Goal: Book appointment/travel/reservation

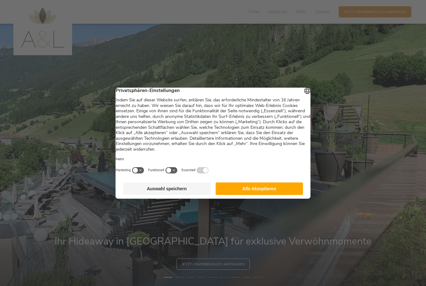
click at [257, 195] on button "Alle Akzeptieren" at bounding box center [259, 188] width 88 height 12
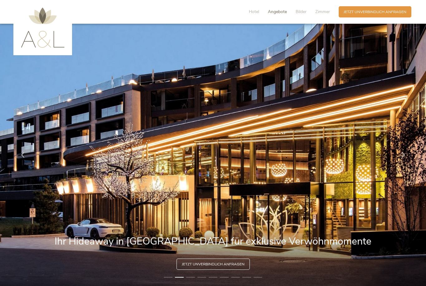
click at [283, 12] on span "Angebote" at bounding box center [277, 12] width 19 height 6
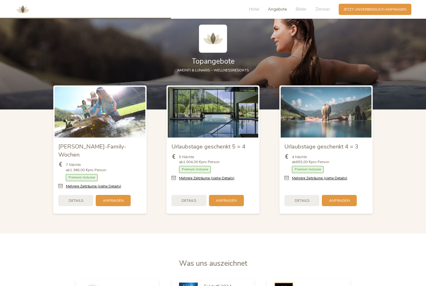
scroll to position [631, 0]
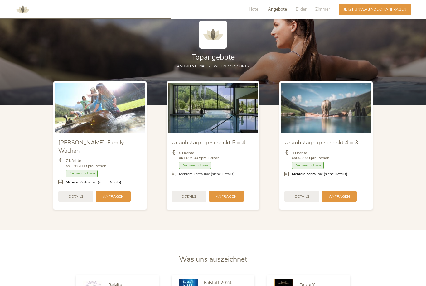
click at [195, 177] on link "Mehrere Zeiträume (siehe Details)" at bounding box center [206, 173] width 55 height 5
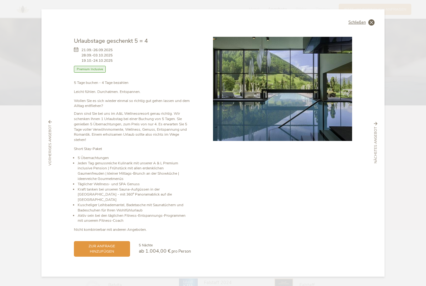
click at [356, 25] on span "Schließen" at bounding box center [356, 23] width 17 height 4
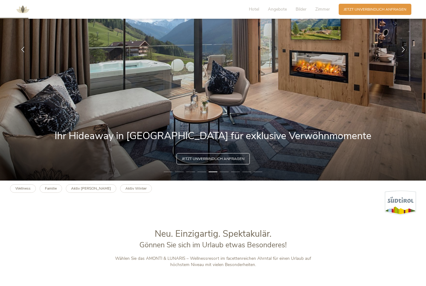
scroll to position [105, 0]
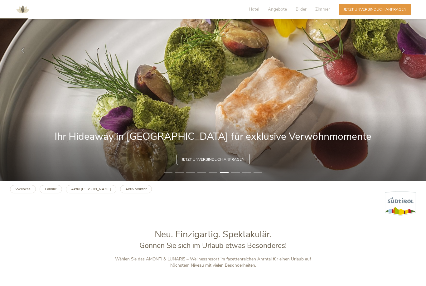
click at [215, 173] on img at bounding box center [213, 50] width 426 height 262
click at [212, 161] on span "Jetzt unverbindlich anfragen" at bounding box center [213, 158] width 63 height 5
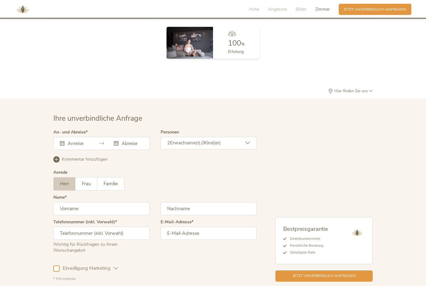
scroll to position [1571, 0]
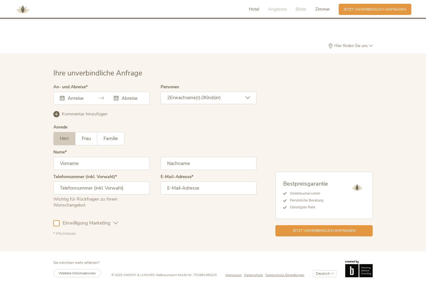
click at [251, 9] on span "Hotel" at bounding box center [254, 9] width 10 height 6
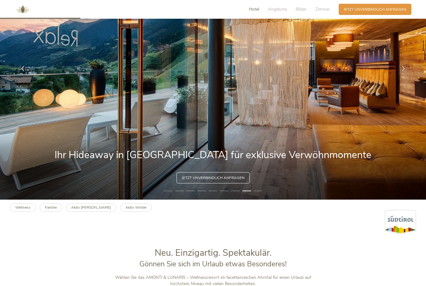
scroll to position [0, 0]
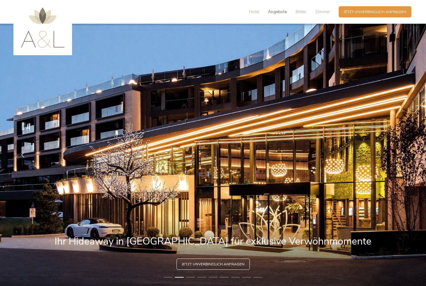
click at [277, 11] on span "Angebote" at bounding box center [277, 12] width 19 height 6
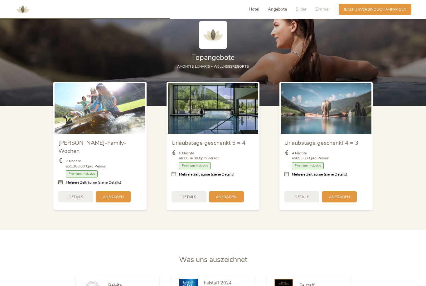
scroll to position [631, 0]
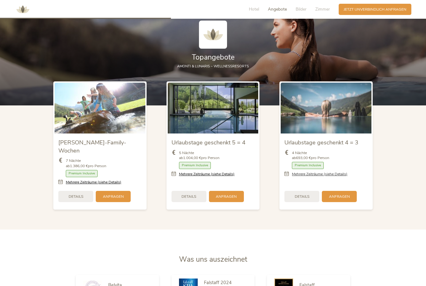
click at [335, 177] on link "Mehrere Zeiträume (siehe Details)" at bounding box center [319, 173] width 55 height 5
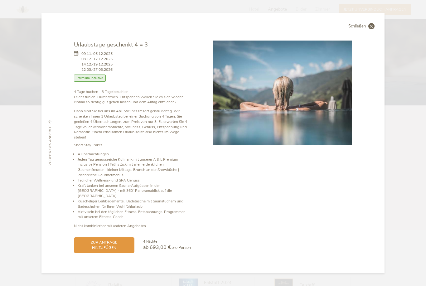
click at [367, 29] on div "Schließen" at bounding box center [361, 26] width 26 height 6
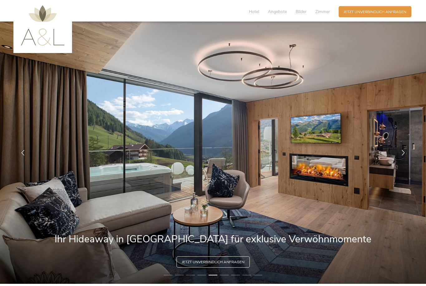
scroll to position [0, 0]
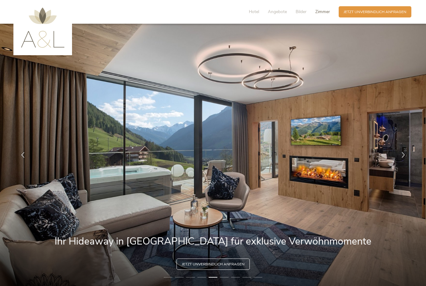
click at [318, 13] on span "Zimmer" at bounding box center [322, 12] width 15 height 6
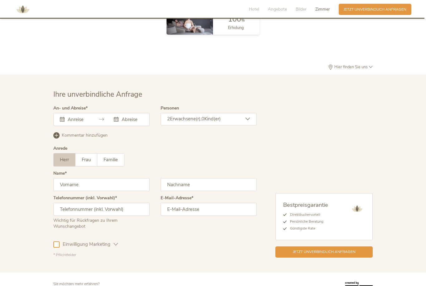
scroll to position [1539, 0]
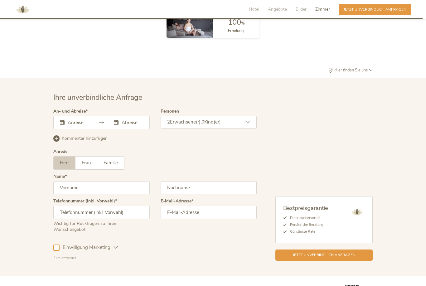
click at [88, 126] on input "text" at bounding box center [77, 122] width 23 height 6
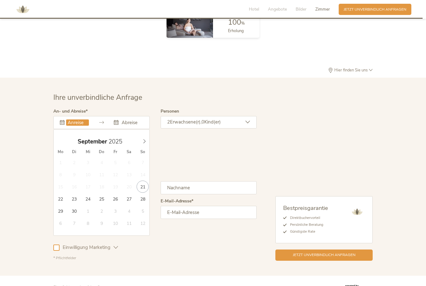
click at [319, 116] on div "Bestpreisgarantie Direktbuchervorteil Persönliche Beratung Günstigste Rate Jetz…" at bounding box center [314, 184] width 116 height 151
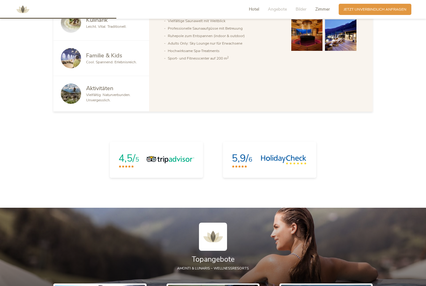
click at [327, 10] on span "Zimmer" at bounding box center [322, 9] width 15 height 6
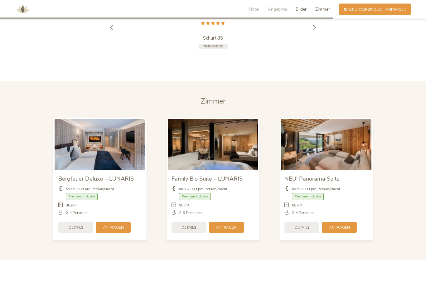
scroll to position [1213, 0]
click at [229, 229] on span "Anfragen" at bounding box center [226, 226] width 21 height 5
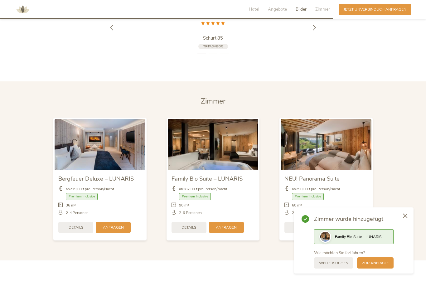
click at [201, 200] on span "Premium Inclusive" at bounding box center [195, 196] width 32 height 7
click at [227, 235] on div "Details Anfragen" at bounding box center [212, 227] width 83 height 16
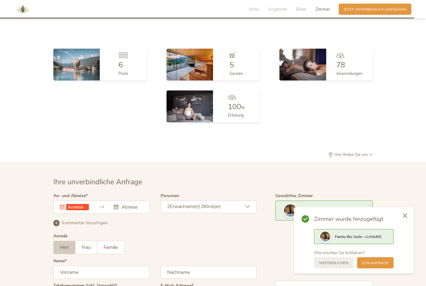
scroll to position [1552, 0]
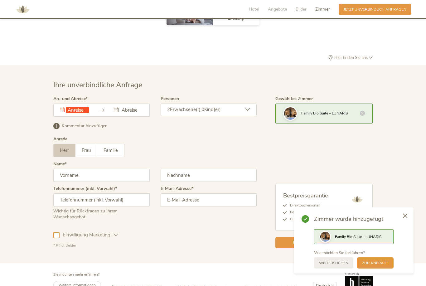
click at [338, 117] on div "Family Bio Suite – LUNARIS" at bounding box center [323, 113] width 97 height 20
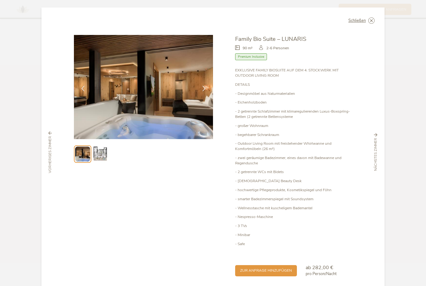
click at [101, 157] on img at bounding box center [100, 154] width 16 height 16
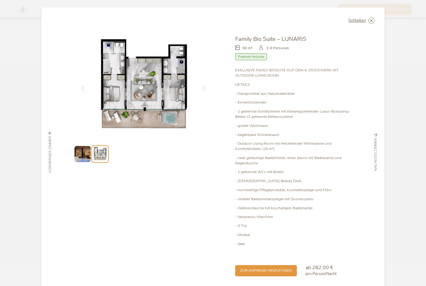
click at [410, 81] on div "Schließen Bergfeuer Deluxe – LUNARIS Premium Inclusive" at bounding box center [213, 143] width 426 height 286
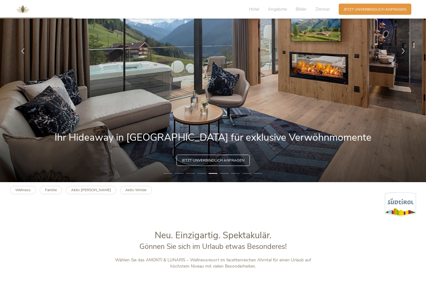
scroll to position [0, 0]
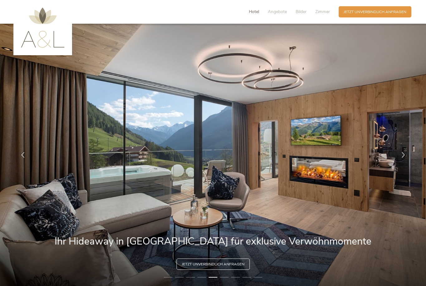
click at [255, 14] on span "Hotel" at bounding box center [254, 12] width 10 height 6
click at [274, 12] on span "Angebote" at bounding box center [277, 12] width 19 height 6
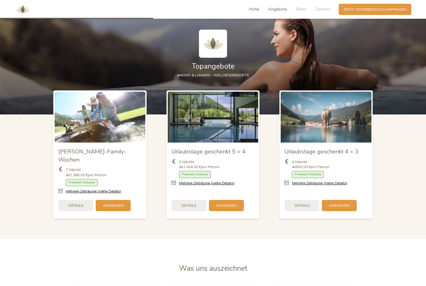
scroll to position [631, 0]
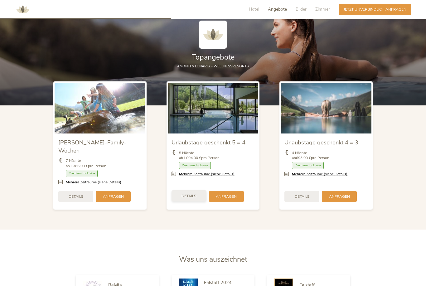
click at [190, 198] on span "Details" at bounding box center [188, 195] width 15 height 5
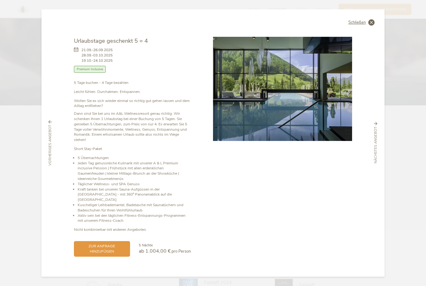
click at [360, 25] on span "Schließen" at bounding box center [356, 23] width 17 height 4
